Goal: Task Accomplishment & Management: Use online tool/utility

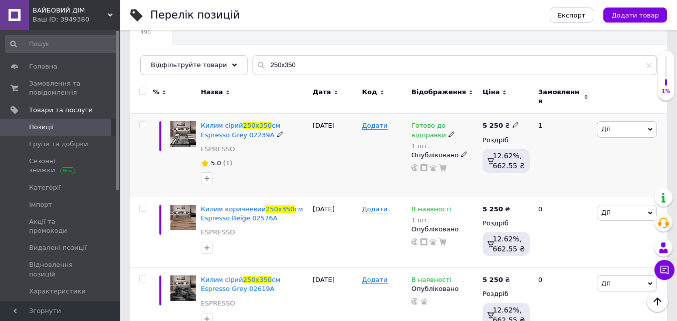
scroll to position [150, 0]
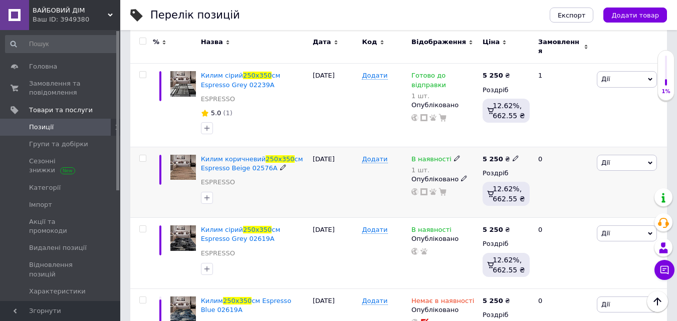
click at [454, 155] on icon at bounding box center [457, 158] width 6 height 6
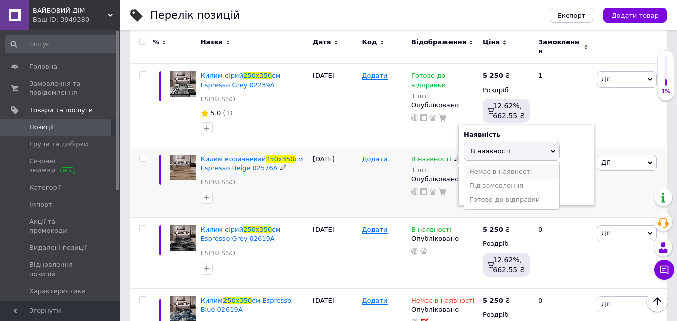
click at [471, 166] on li "Немає в наявності" at bounding box center [511, 172] width 95 height 14
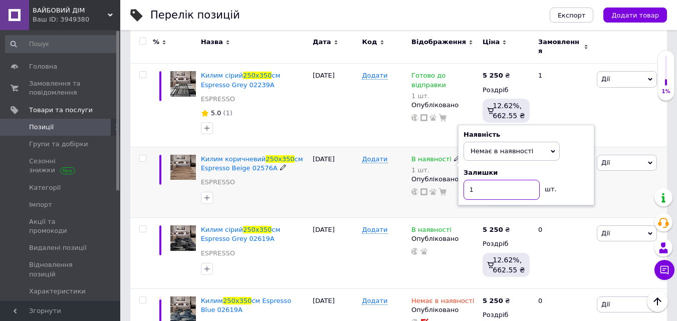
click at [478, 182] on input "1" at bounding box center [501, 190] width 76 height 20
click at [373, 183] on div "Додати" at bounding box center [384, 182] width 50 height 71
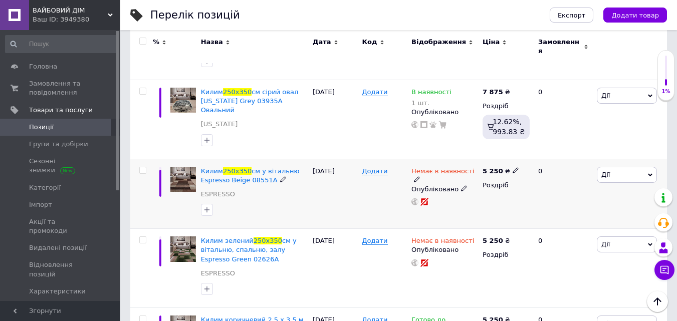
scroll to position [952, 0]
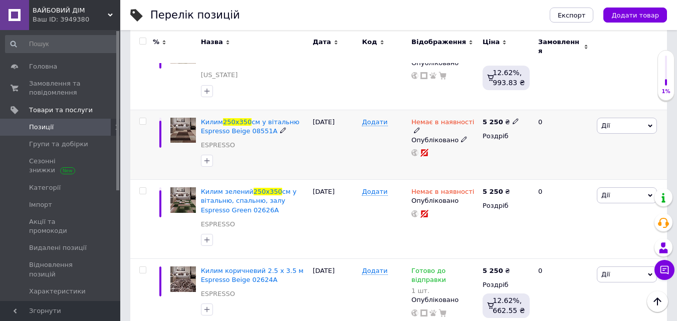
click at [420, 127] on icon at bounding box center [417, 130] width 6 height 6
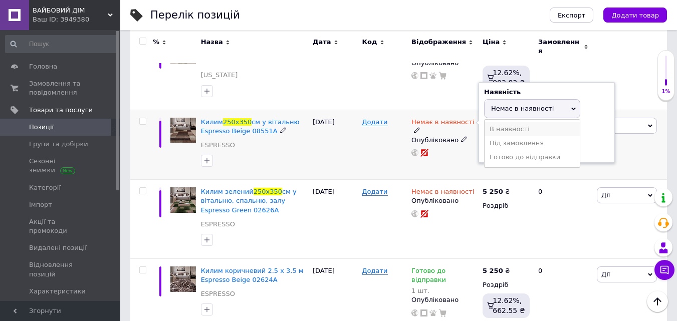
click at [495, 122] on li "В наявності" at bounding box center [531, 129] width 95 height 14
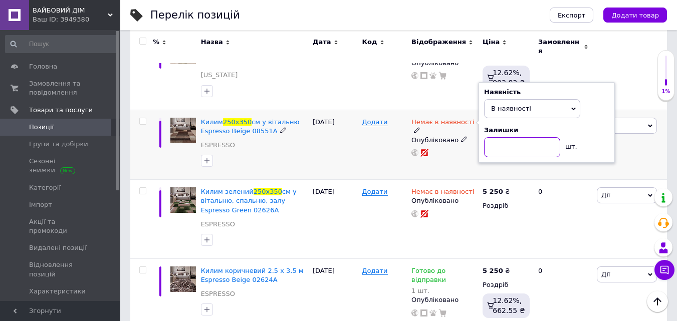
click at [495, 137] on input at bounding box center [522, 147] width 76 height 20
type input "1"
click at [370, 111] on div "Додати" at bounding box center [384, 145] width 50 height 70
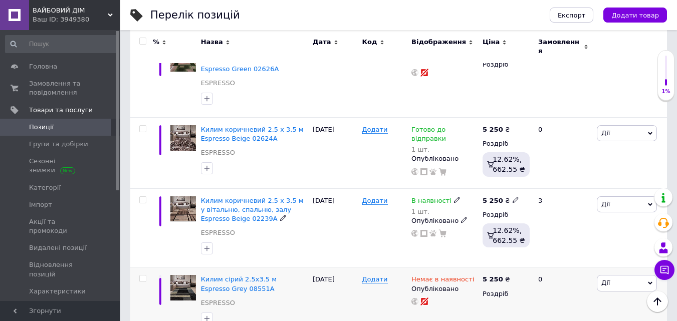
scroll to position [1152, 0]
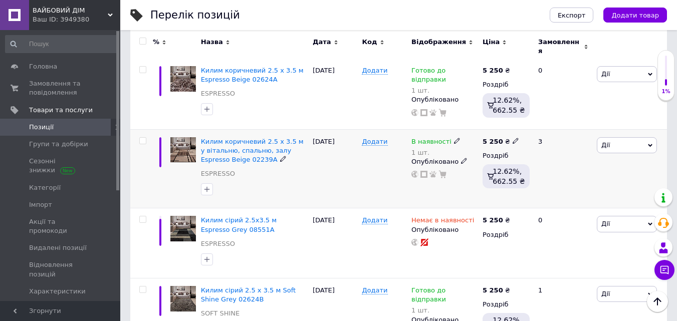
click at [454, 138] on icon at bounding box center [457, 141] width 6 height 6
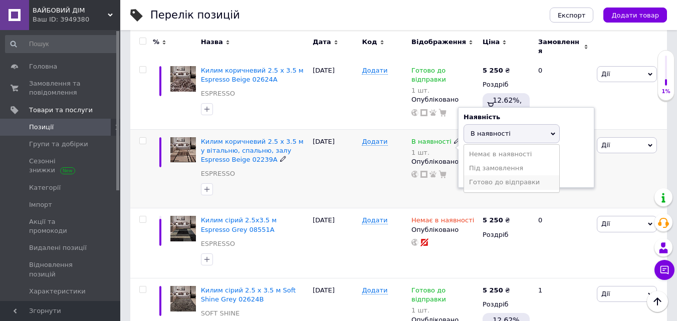
click at [479, 175] on li "Готово до відправки" at bounding box center [511, 182] width 95 height 14
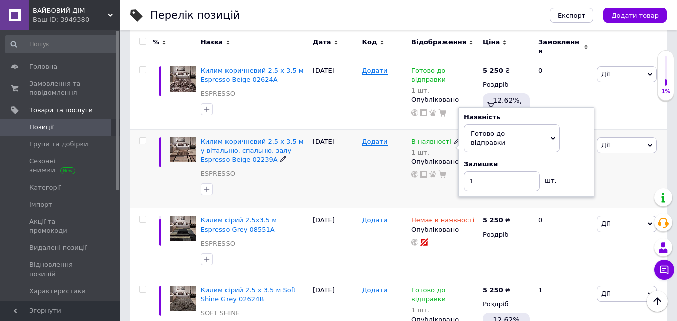
click at [380, 137] on div "Додати" at bounding box center [384, 168] width 50 height 79
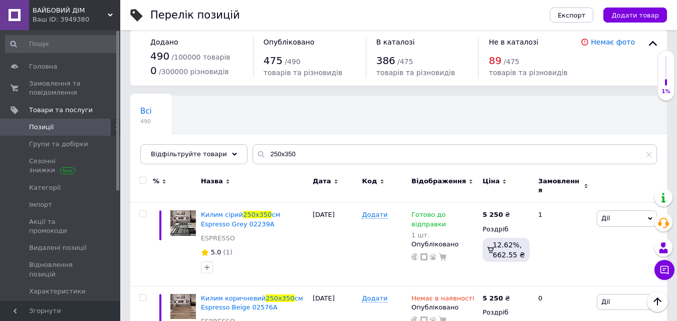
scroll to position [0, 0]
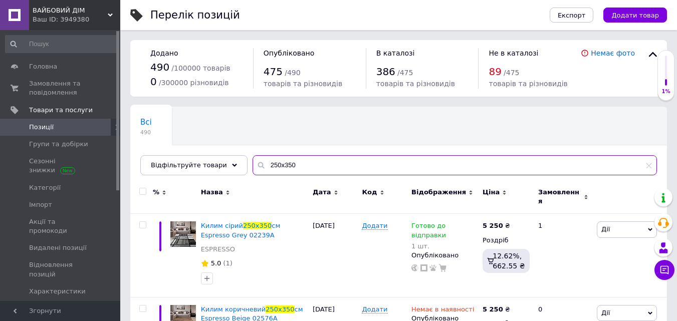
click at [264, 165] on input "250х350" at bounding box center [454, 165] width 404 height 20
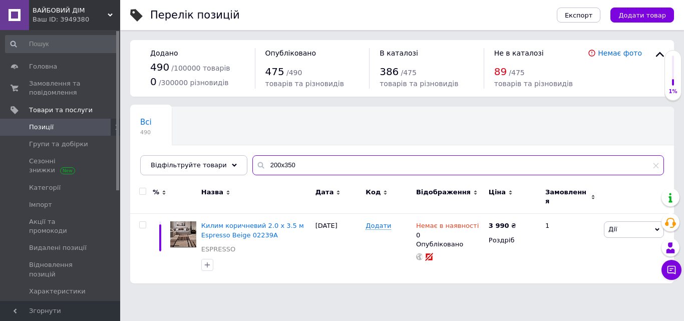
click at [277, 165] on input "200х350" at bounding box center [458, 165] width 412 height 20
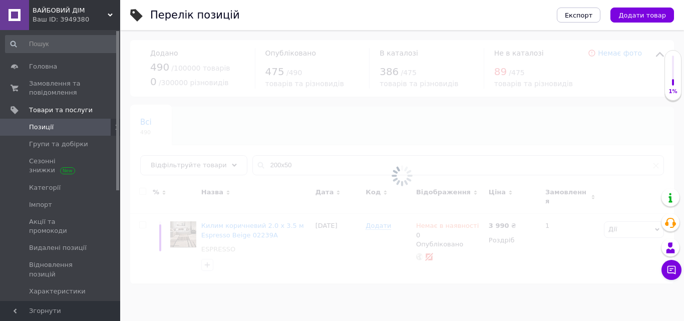
click at [284, 165] on div at bounding box center [402, 175] width 564 height 291
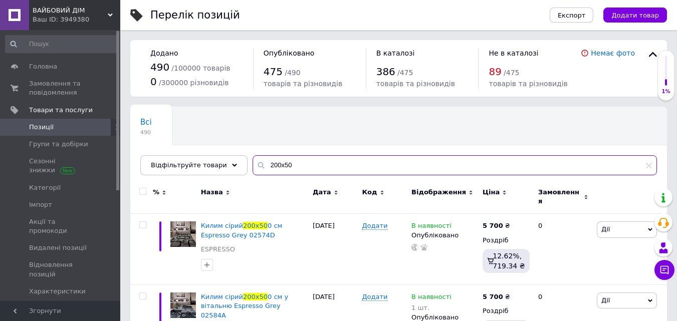
click at [282, 165] on input "200х50" at bounding box center [454, 165] width 404 height 20
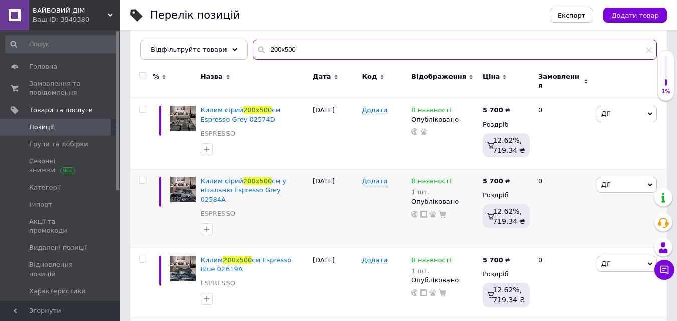
scroll to position [150, 0]
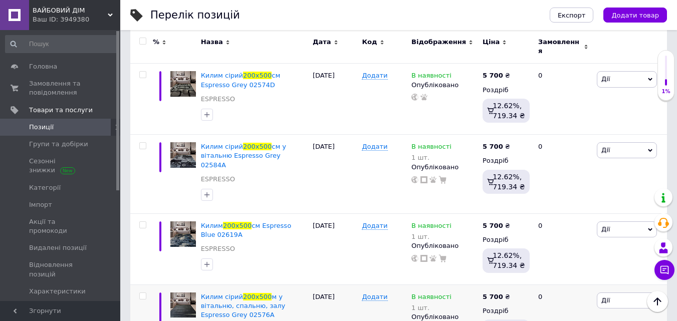
type input "200х500"
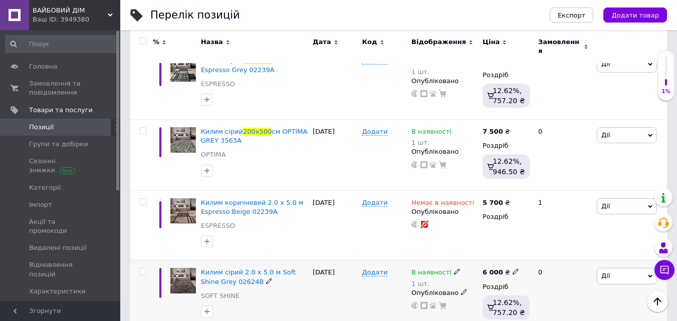
scroll to position [902, 0]
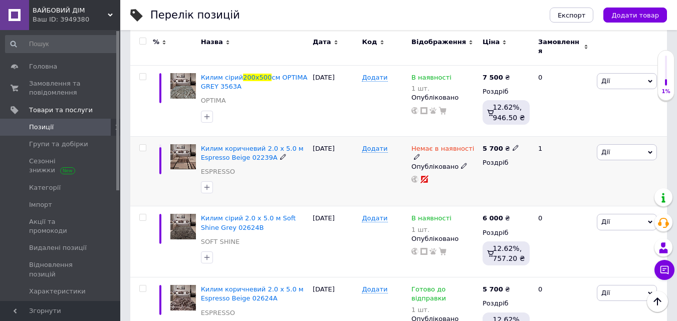
click at [419, 154] on use at bounding box center [417, 157] width 6 height 6
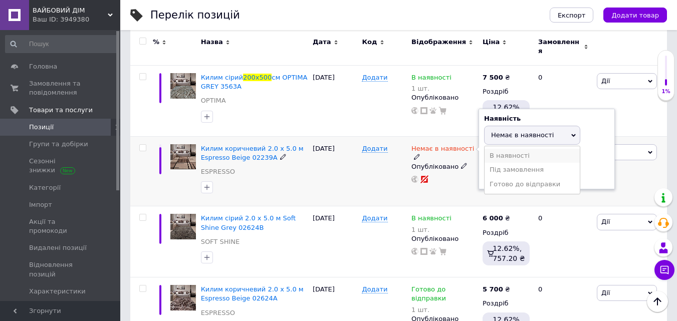
click at [503, 149] on li "В наявності" at bounding box center [531, 156] width 95 height 14
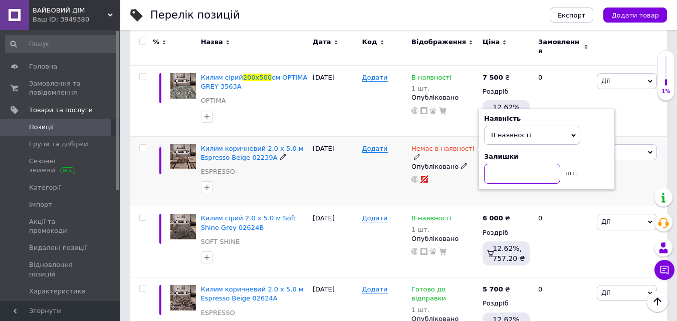
click at [499, 164] on input at bounding box center [522, 174] width 76 height 20
type input "1"
click at [362, 167] on div "Додати" at bounding box center [384, 171] width 50 height 70
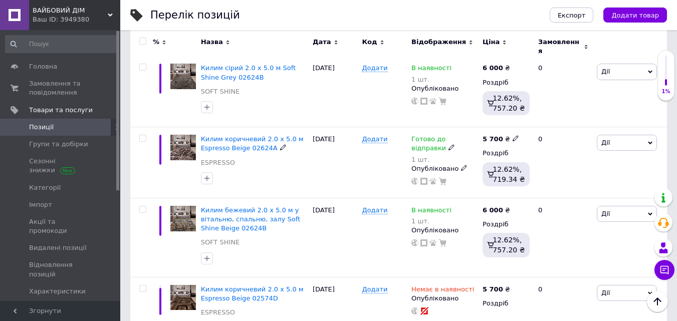
scroll to position [1002, 0]
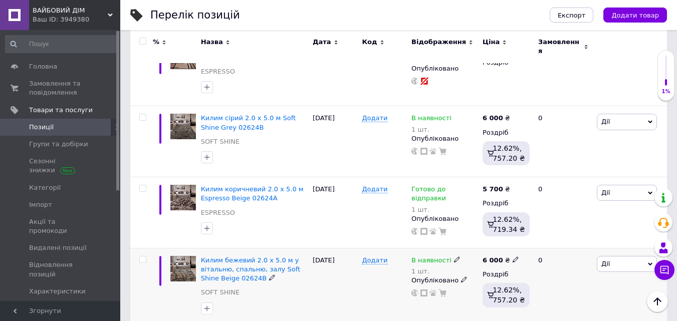
click at [454, 256] on icon at bounding box center [457, 259] width 6 height 6
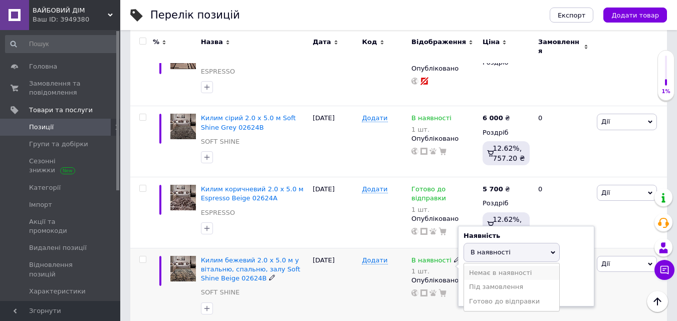
click at [480, 266] on li "Немає в наявності" at bounding box center [511, 273] width 95 height 14
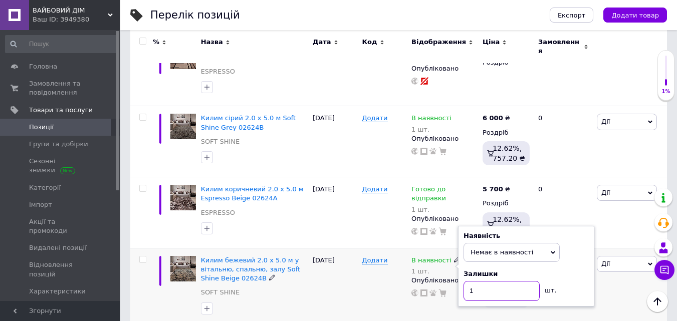
click at [478, 281] on input "1" at bounding box center [501, 291] width 76 height 20
click at [326, 270] on div "[DATE]" at bounding box center [335, 287] width 50 height 79
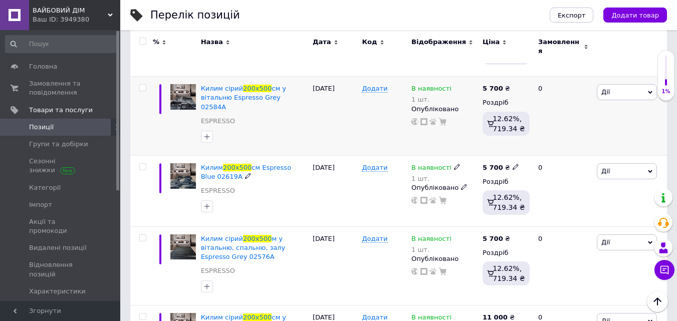
scroll to position [0, 0]
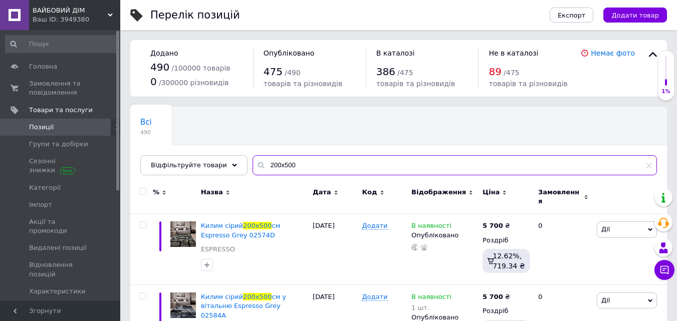
click at [272, 164] on input "200х500" at bounding box center [454, 165] width 404 height 20
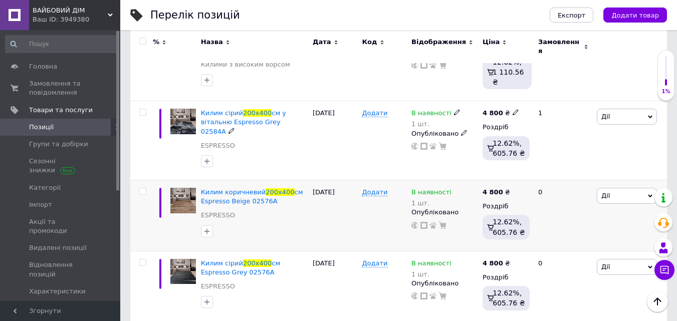
scroll to position [301, 0]
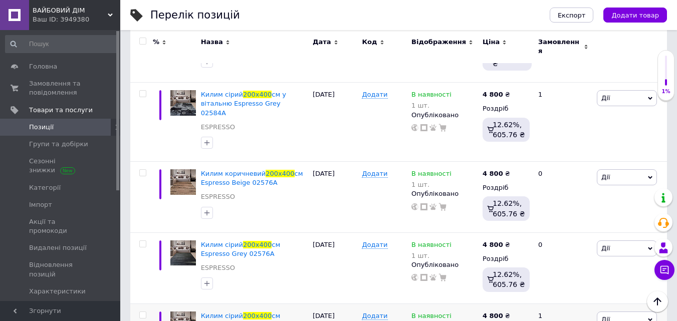
type input "200х400"
click at [454, 91] on use at bounding box center [457, 94] width 6 height 6
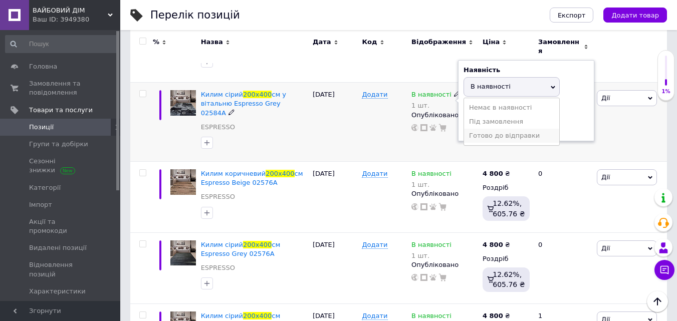
click at [483, 129] on li "Готово до відправки" at bounding box center [511, 136] width 95 height 14
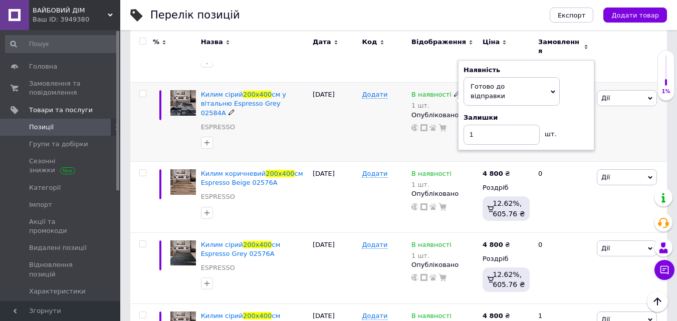
click at [369, 106] on div "Додати" at bounding box center [384, 122] width 50 height 79
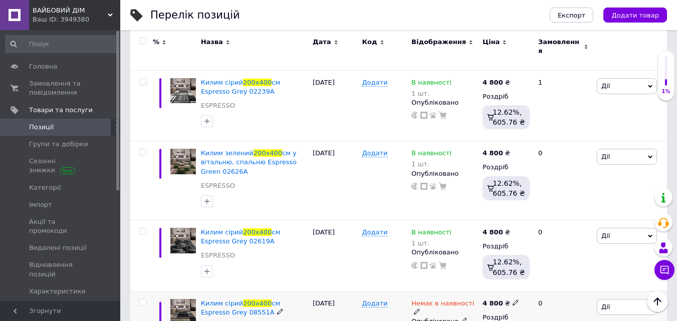
scroll to position [551, 0]
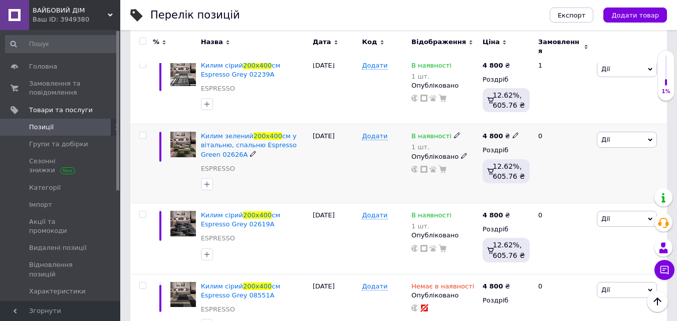
click at [454, 133] on use at bounding box center [457, 136] width 6 height 6
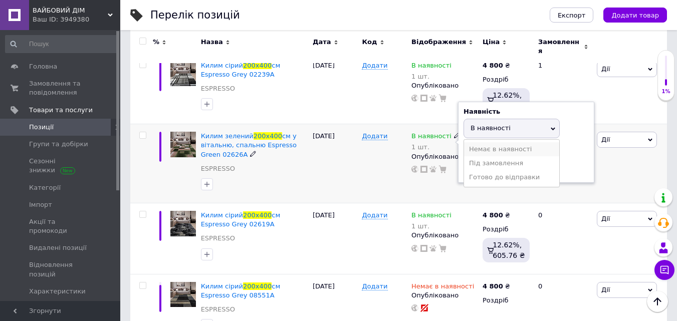
click at [476, 142] on li "Немає в наявності" at bounding box center [511, 149] width 95 height 14
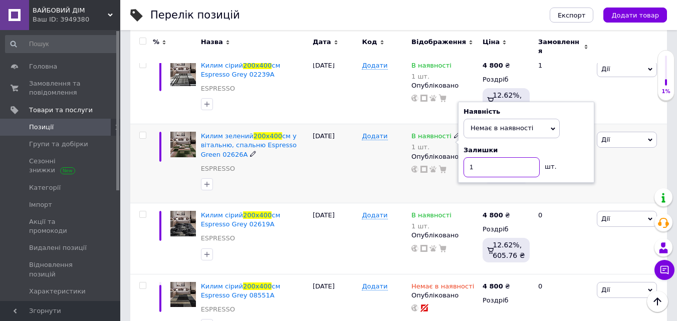
click at [479, 157] on input "1" at bounding box center [501, 167] width 76 height 20
click at [361, 135] on div "Додати" at bounding box center [384, 163] width 50 height 79
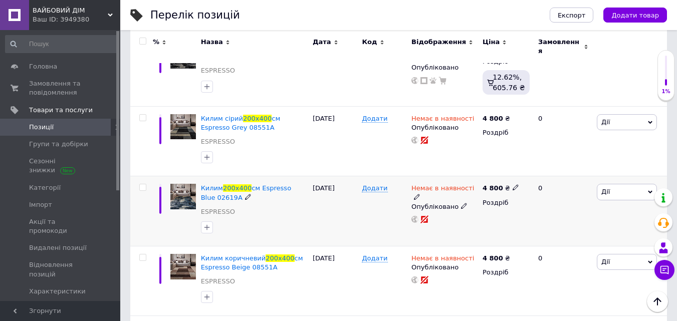
scroll to position [751, 0]
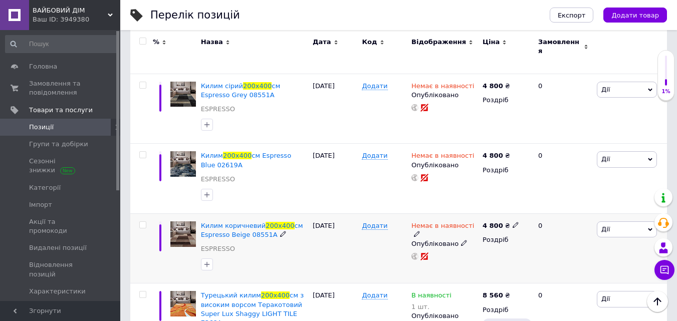
click at [420, 231] on icon at bounding box center [417, 234] width 6 height 6
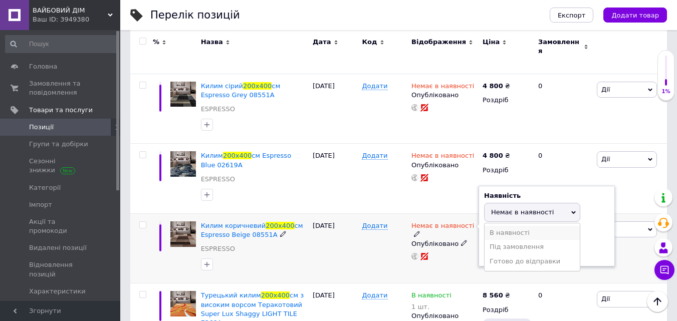
click at [499, 226] on li "В наявності" at bounding box center [531, 233] width 95 height 14
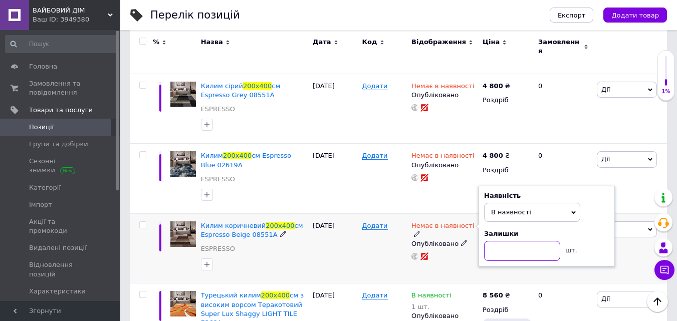
click at [499, 241] on input at bounding box center [522, 251] width 76 height 20
type input "1"
click at [372, 226] on div "Додати" at bounding box center [384, 248] width 50 height 70
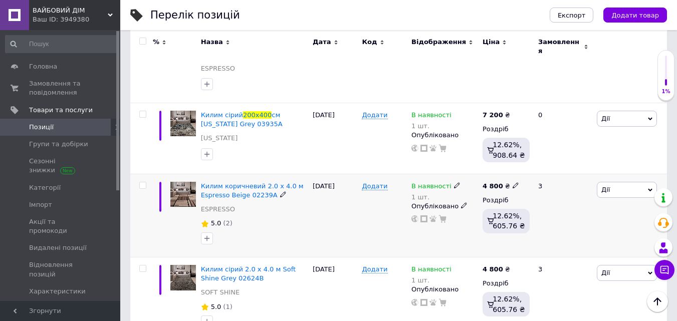
scroll to position [1202, 0]
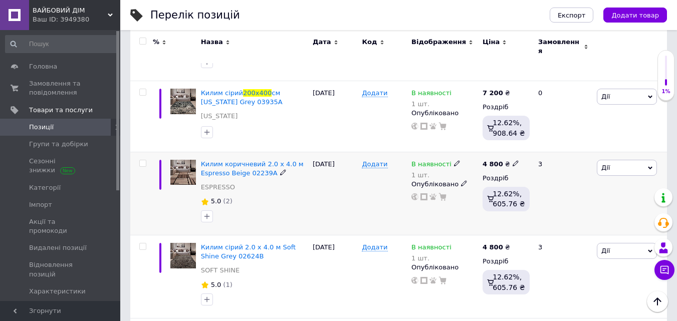
click at [454, 160] on icon at bounding box center [457, 163] width 6 height 6
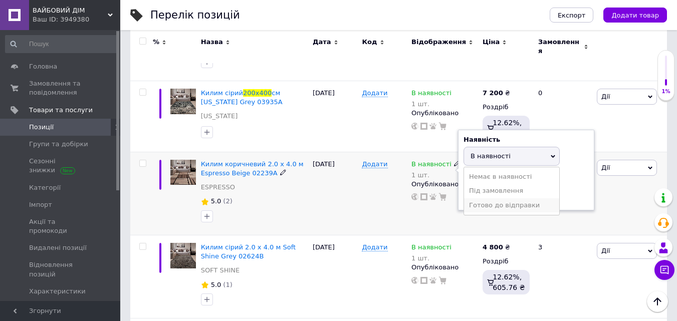
click at [483, 198] on li "Готово до відправки" at bounding box center [511, 205] width 95 height 14
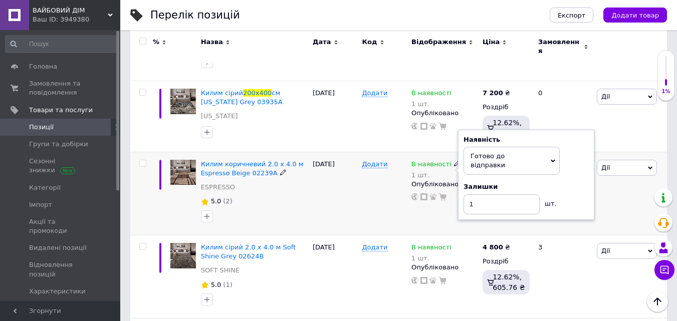
click at [375, 165] on div "Додати" at bounding box center [384, 193] width 50 height 83
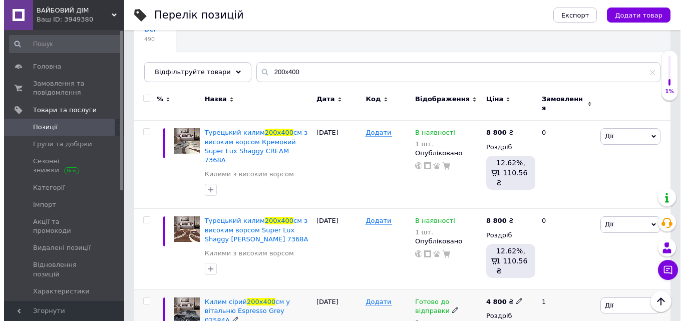
scroll to position [0, 0]
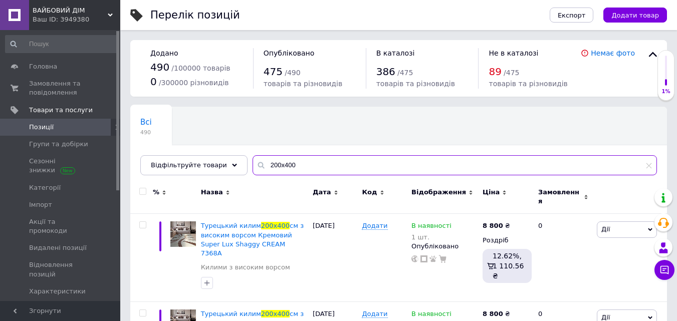
click at [273, 165] on input "200х400" at bounding box center [454, 165] width 404 height 20
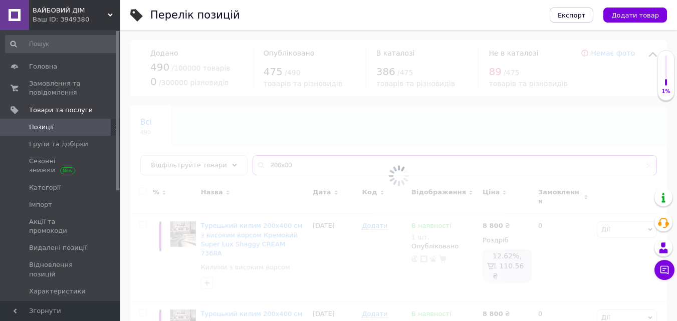
type input "200х300"
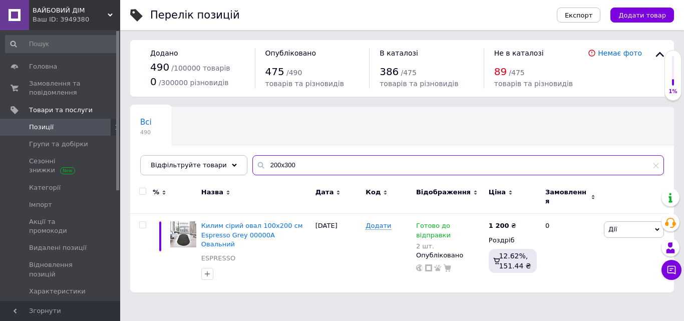
click at [299, 163] on input "200х300" at bounding box center [458, 165] width 412 height 20
